Goal: Find specific page/section: Find specific page/section

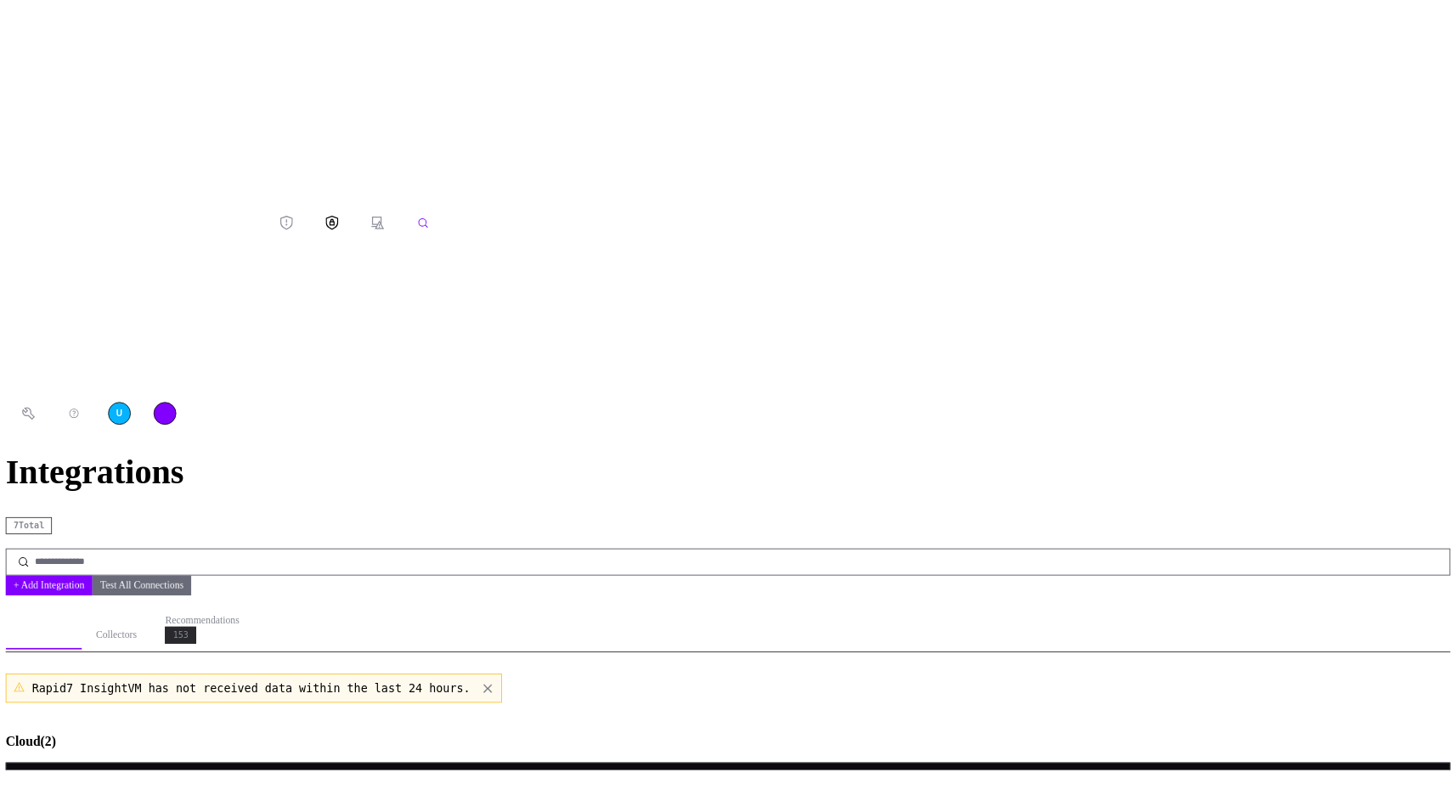
scroll to position [418, 0]
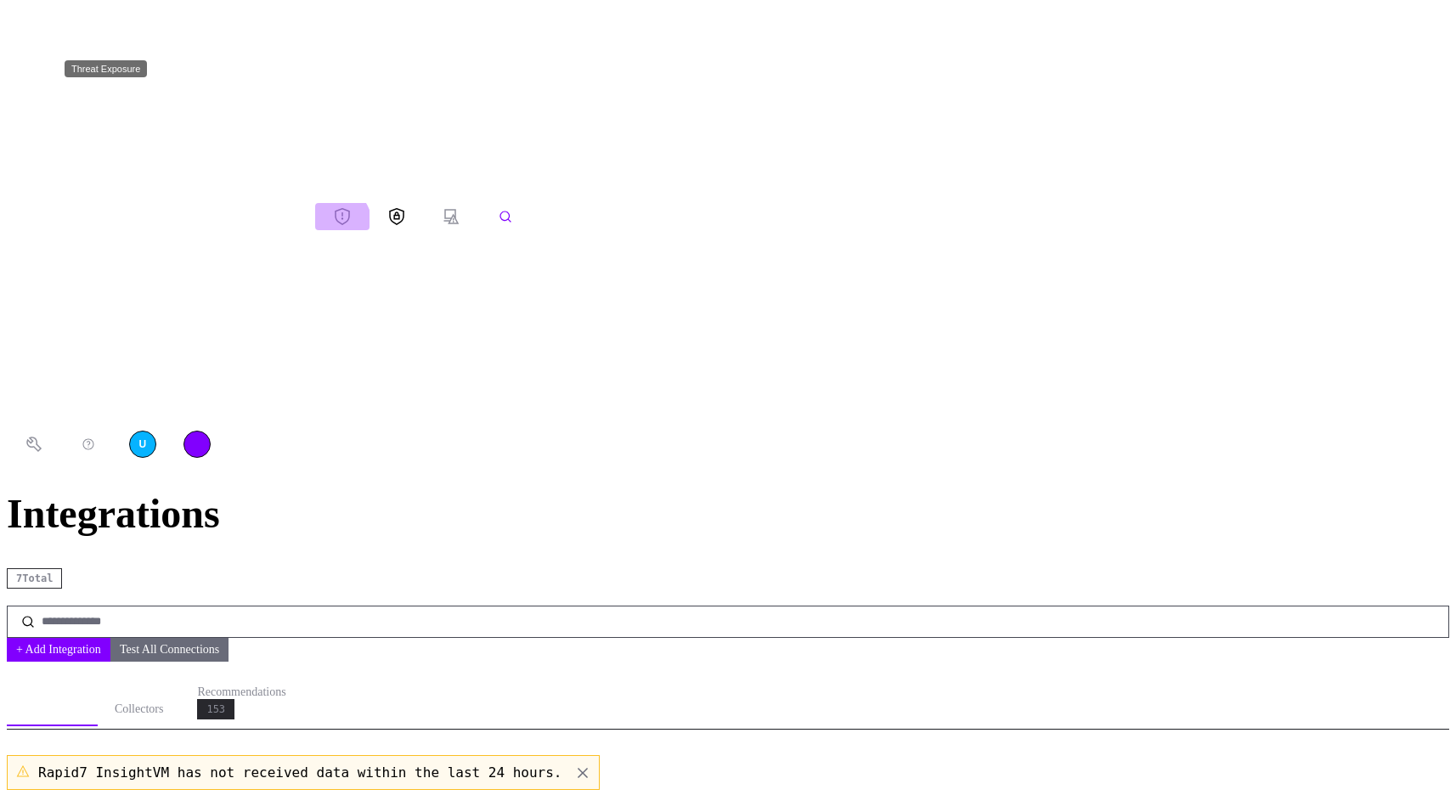
click at [335, 208] on icon "Threat Exposure" at bounding box center [343, 217] width 16 height 17
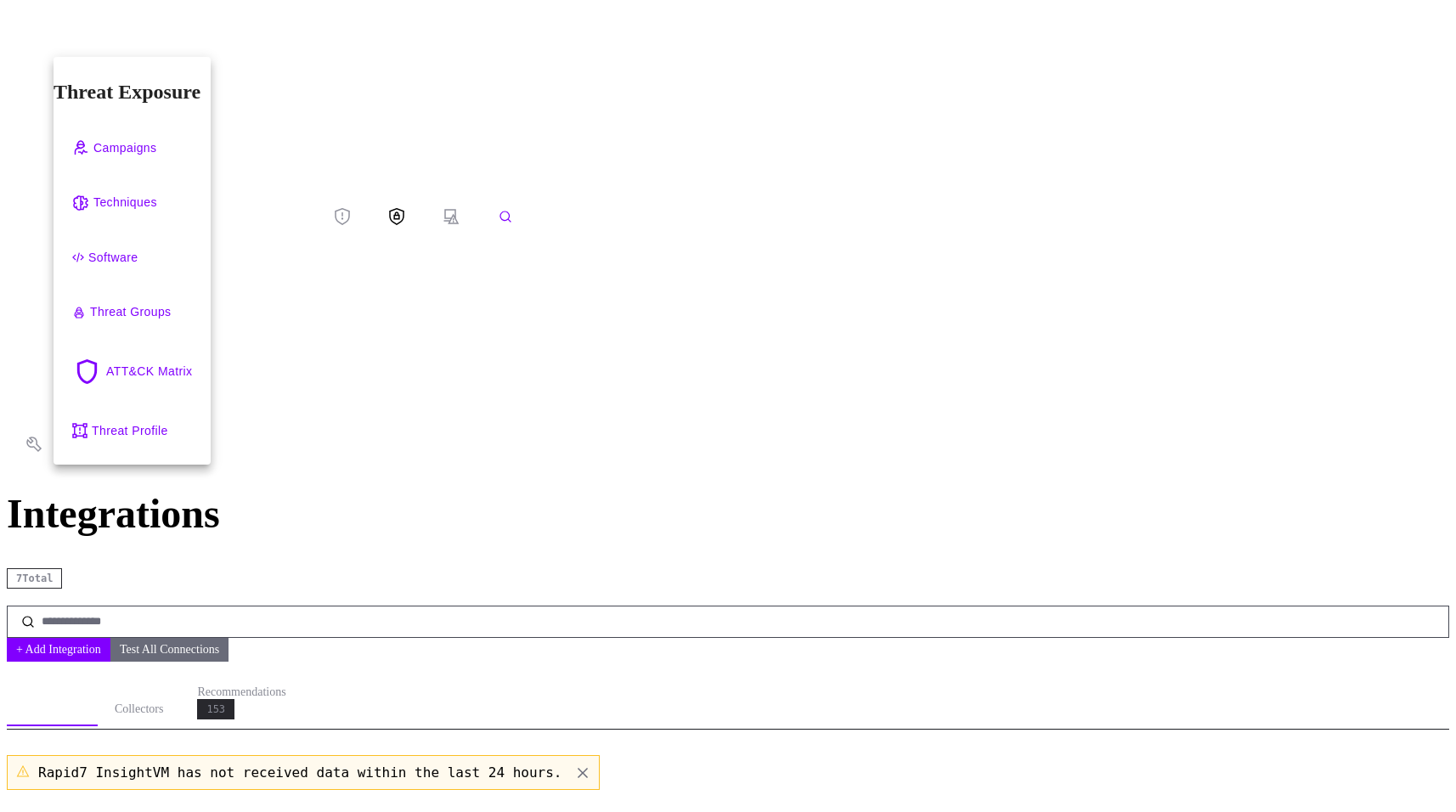
click at [16, 40] on div at bounding box center [728, 406] width 1456 height 812
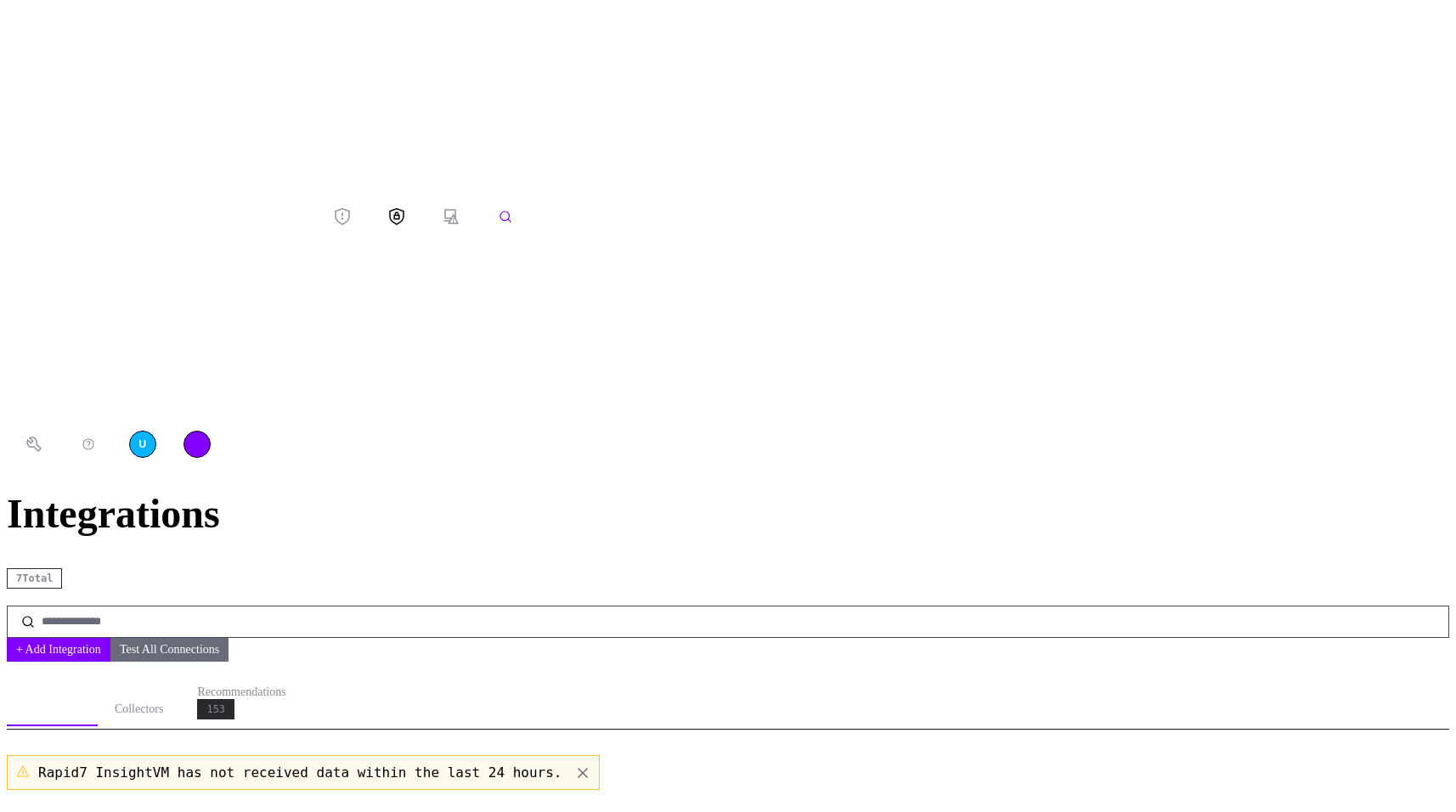
click at [22, 41] on icon "button" at bounding box center [161, 216] width 294 height 408
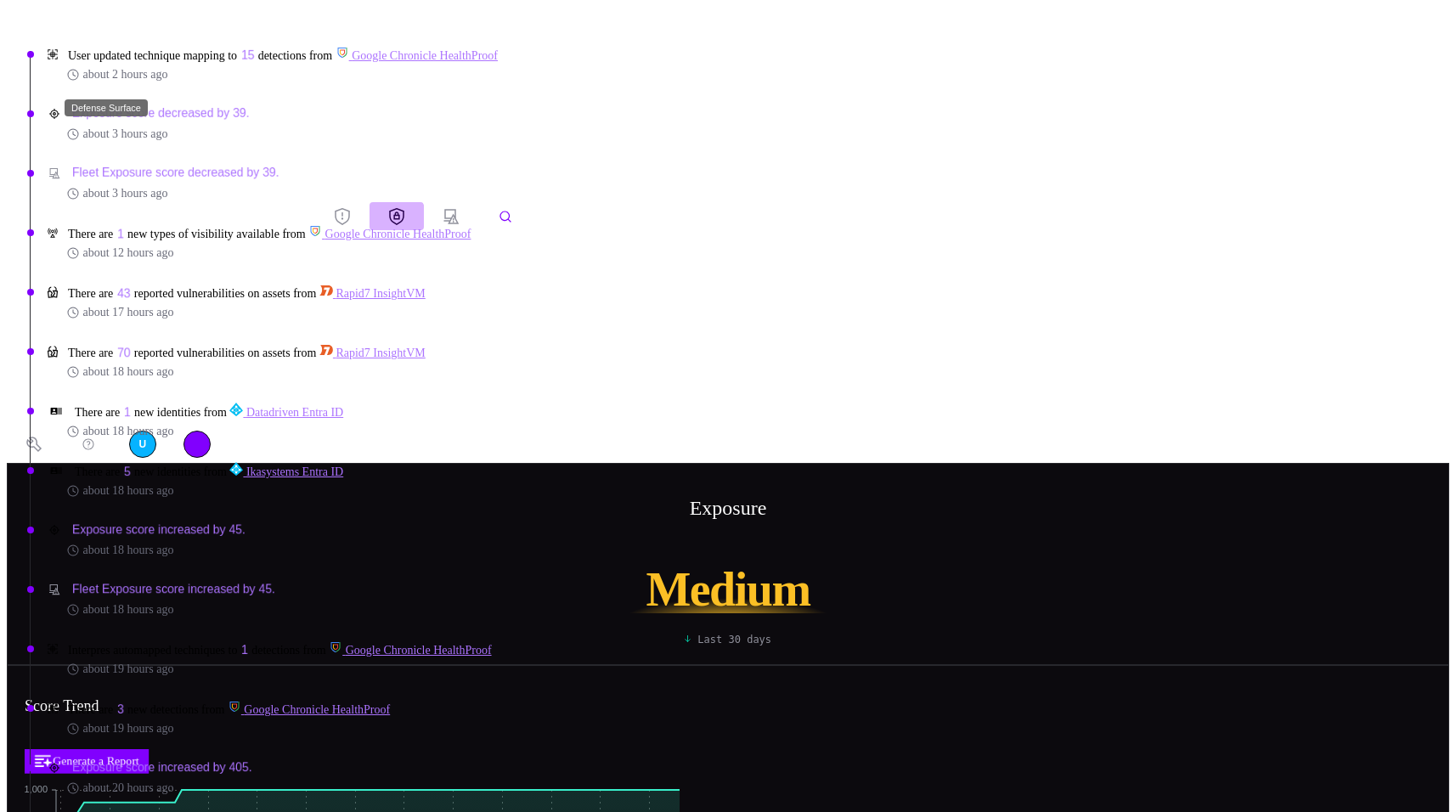
click at [389, 207] on icon "Defense Surface" at bounding box center [397, 216] width 16 height 18
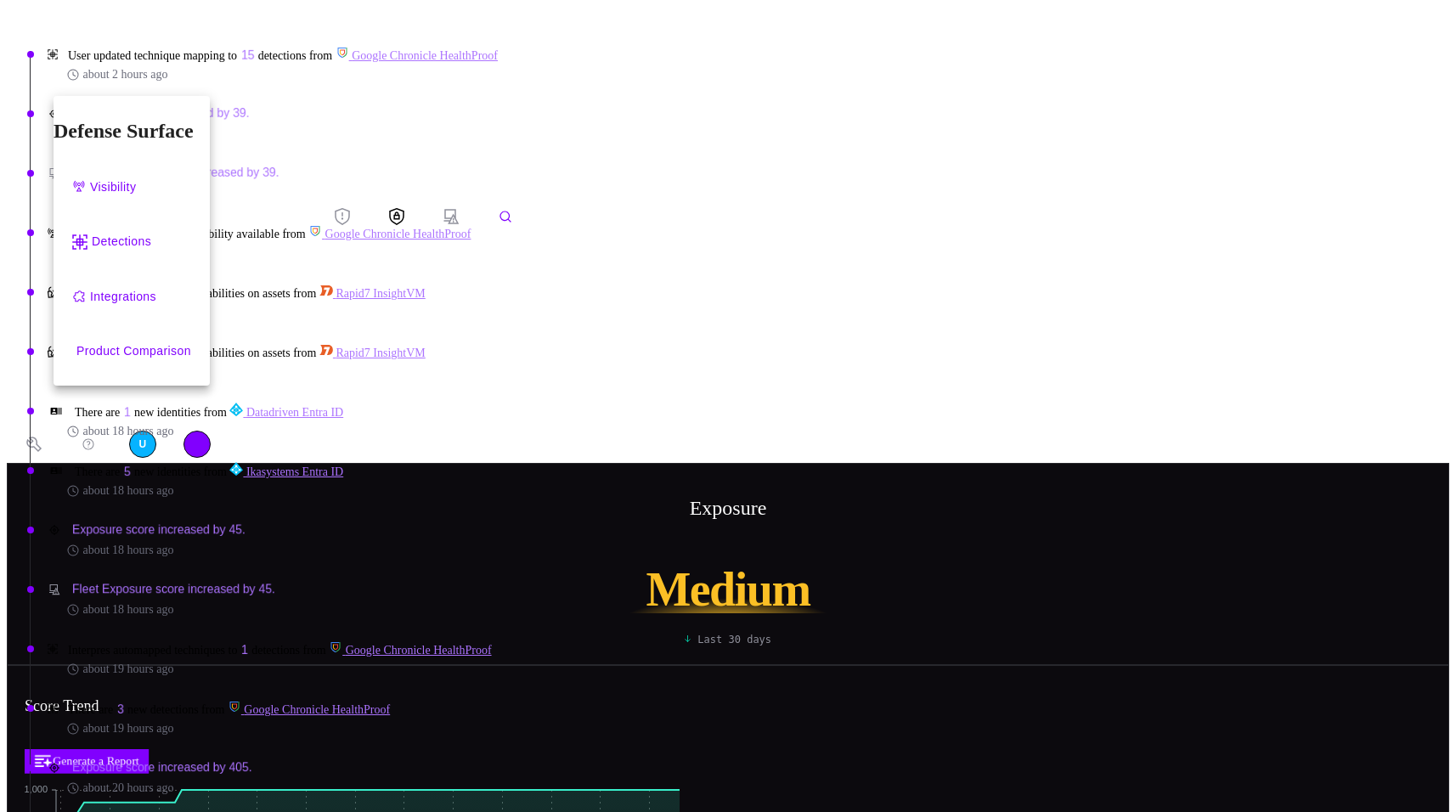
click at [28, 161] on div at bounding box center [728, 406] width 1456 height 812
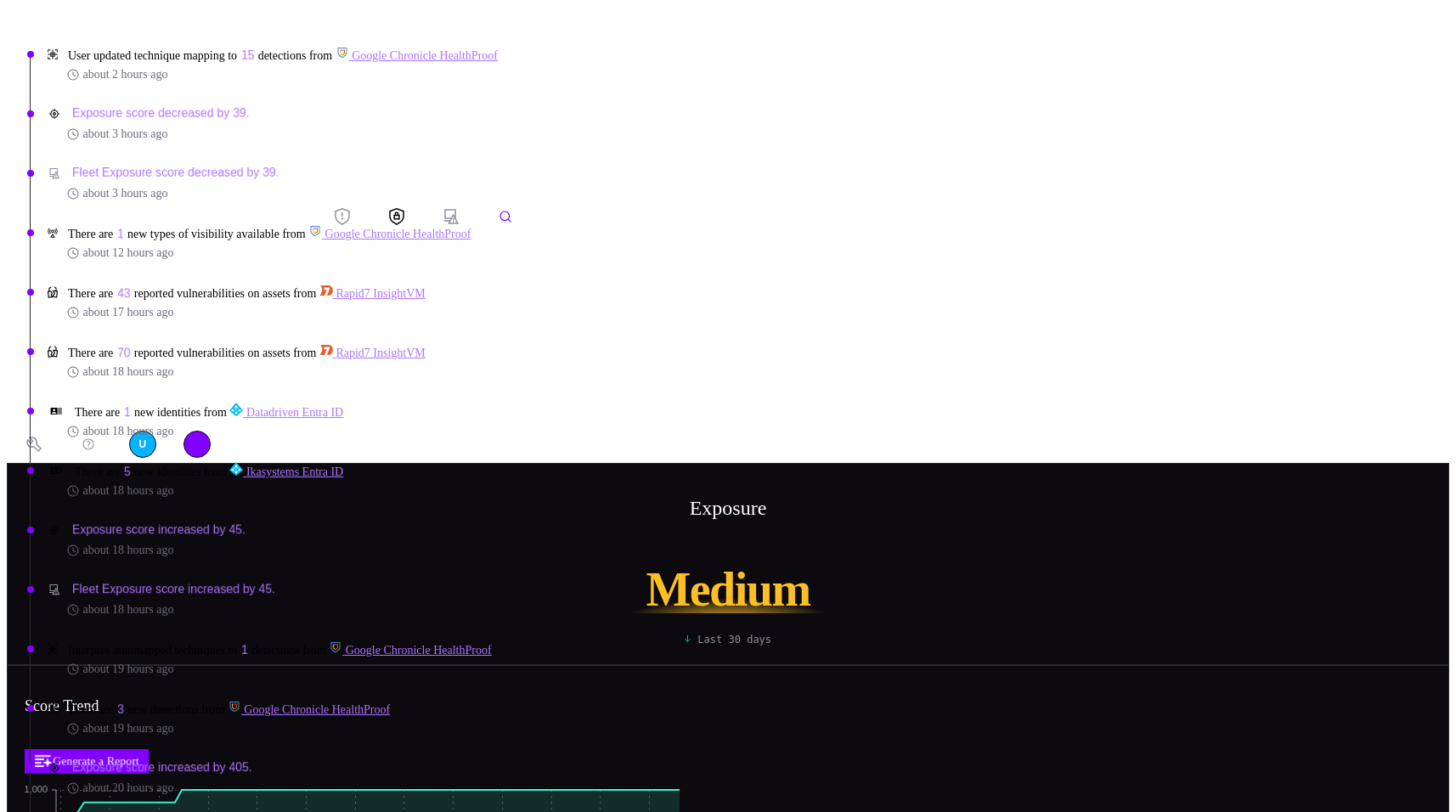
click at [443, 208] on icon "Attack Surface" at bounding box center [451, 217] width 17 height 17
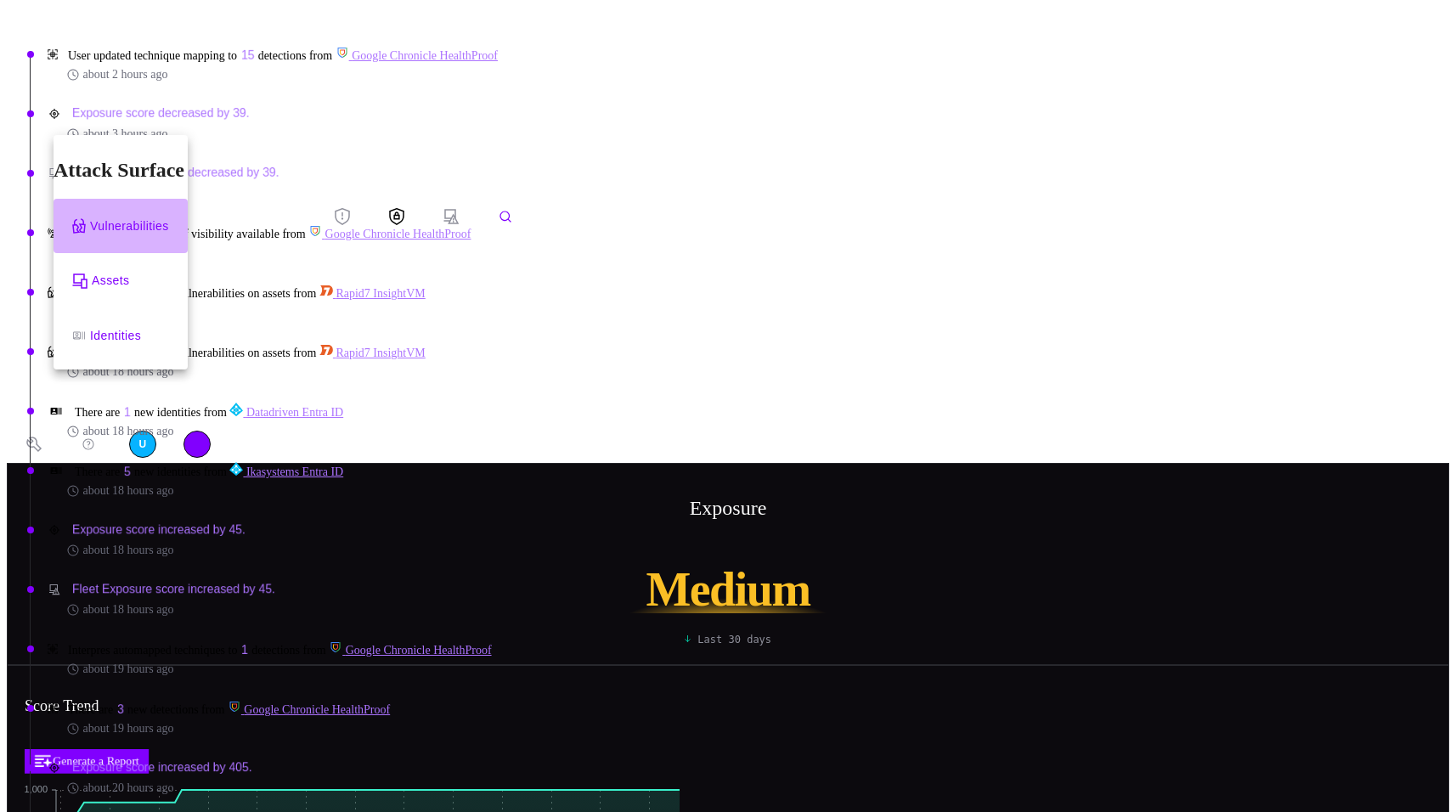
click at [126, 216] on div "Vulnerabilities" at bounding box center [129, 226] width 79 height 22
